Goal: Navigation & Orientation: Find specific page/section

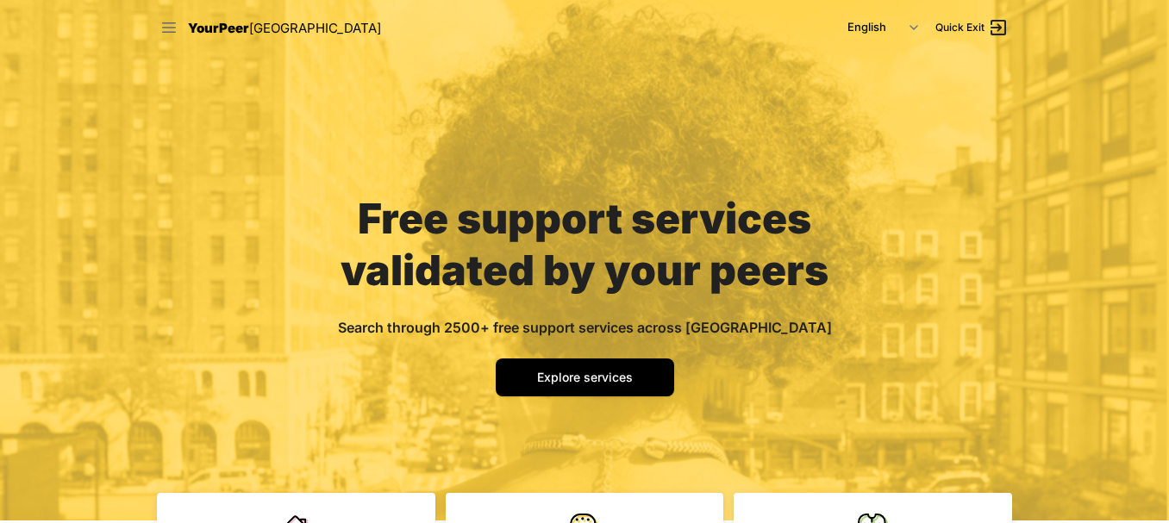
click at [176, 29] on icon at bounding box center [168, 27] width 17 height 17
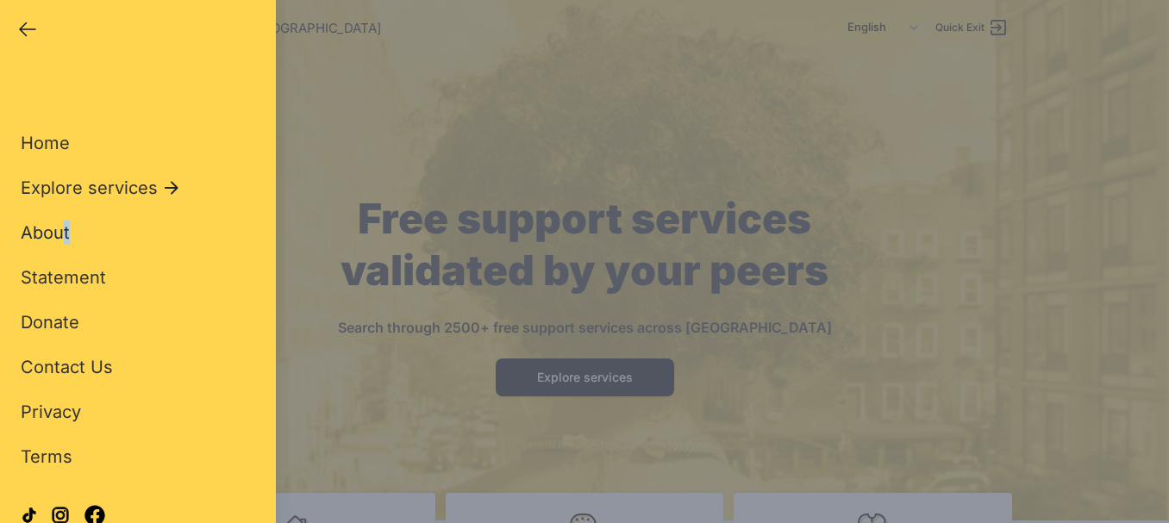
drag, startPoint x: 74, startPoint y: 227, endPoint x: 60, endPoint y: 234, distance: 15.4
click at [60, 234] on div "Home Explore services About Statement Donate Contact Us Privacy Terms" at bounding box center [138, 272] width 234 height 393
click at [60, 234] on span "About" at bounding box center [45, 232] width 49 height 21
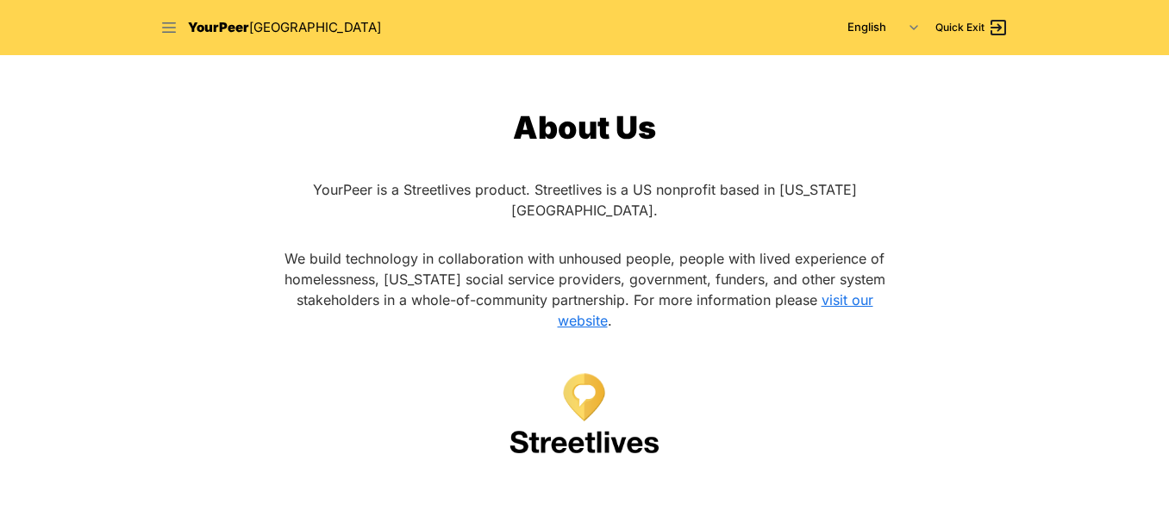
click at [165, 29] on icon at bounding box center [168, 27] width 17 height 17
